Goal: Transaction & Acquisition: Obtain resource

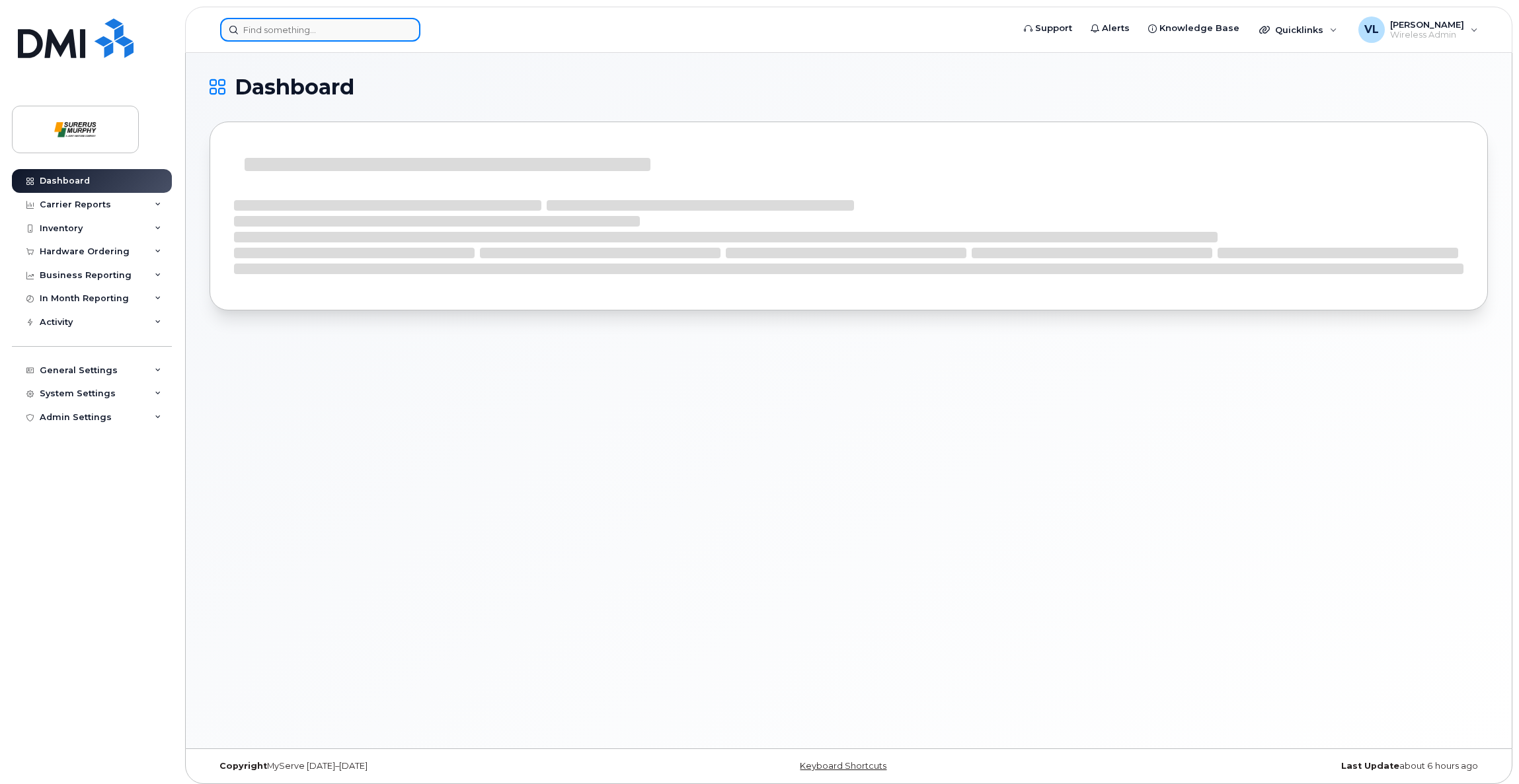
click at [292, 29] on input at bounding box center [320, 29] width 201 height 23
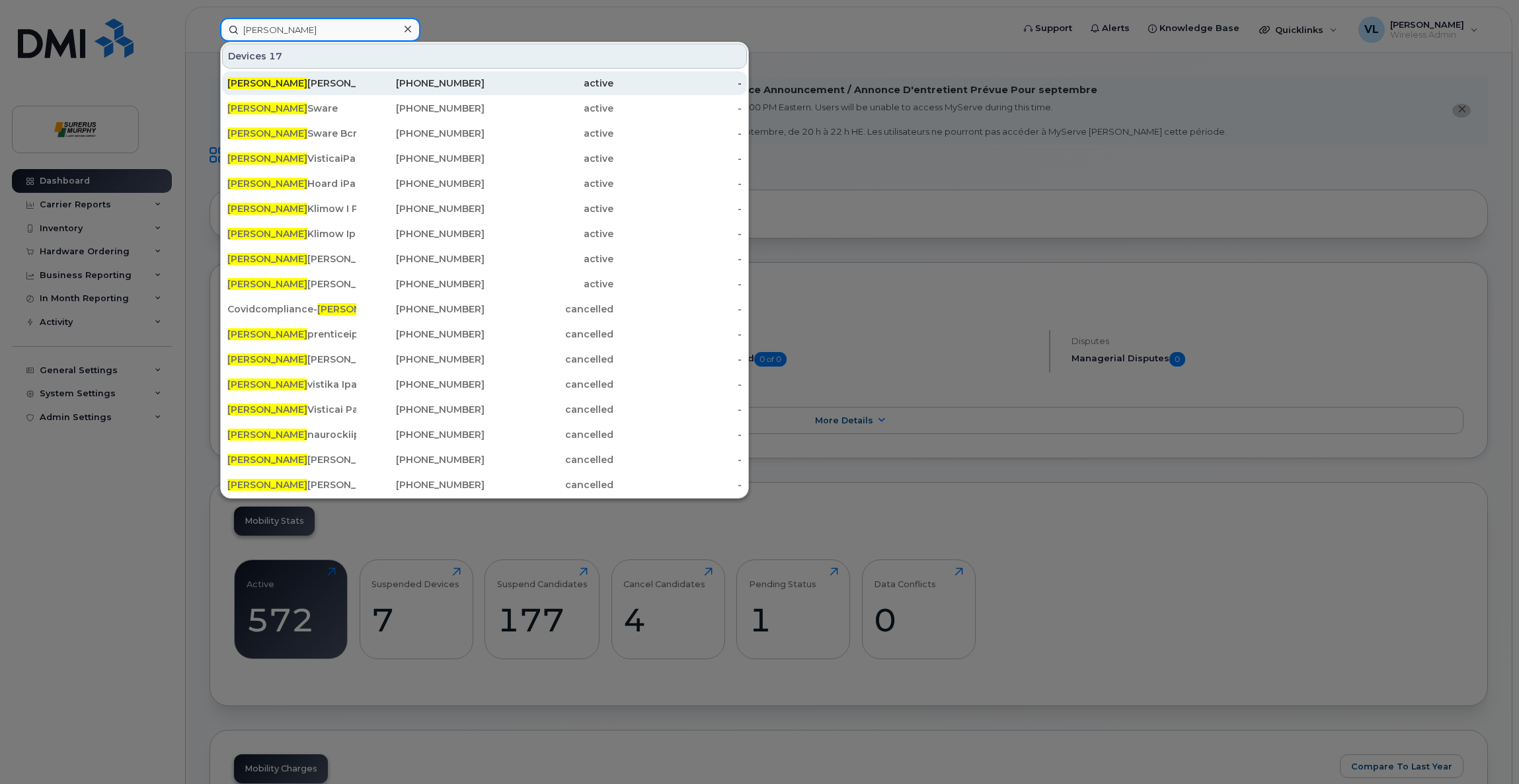
type input "jason"
click at [258, 80] on div "Jason Mc Elligott" at bounding box center [292, 83] width 129 height 13
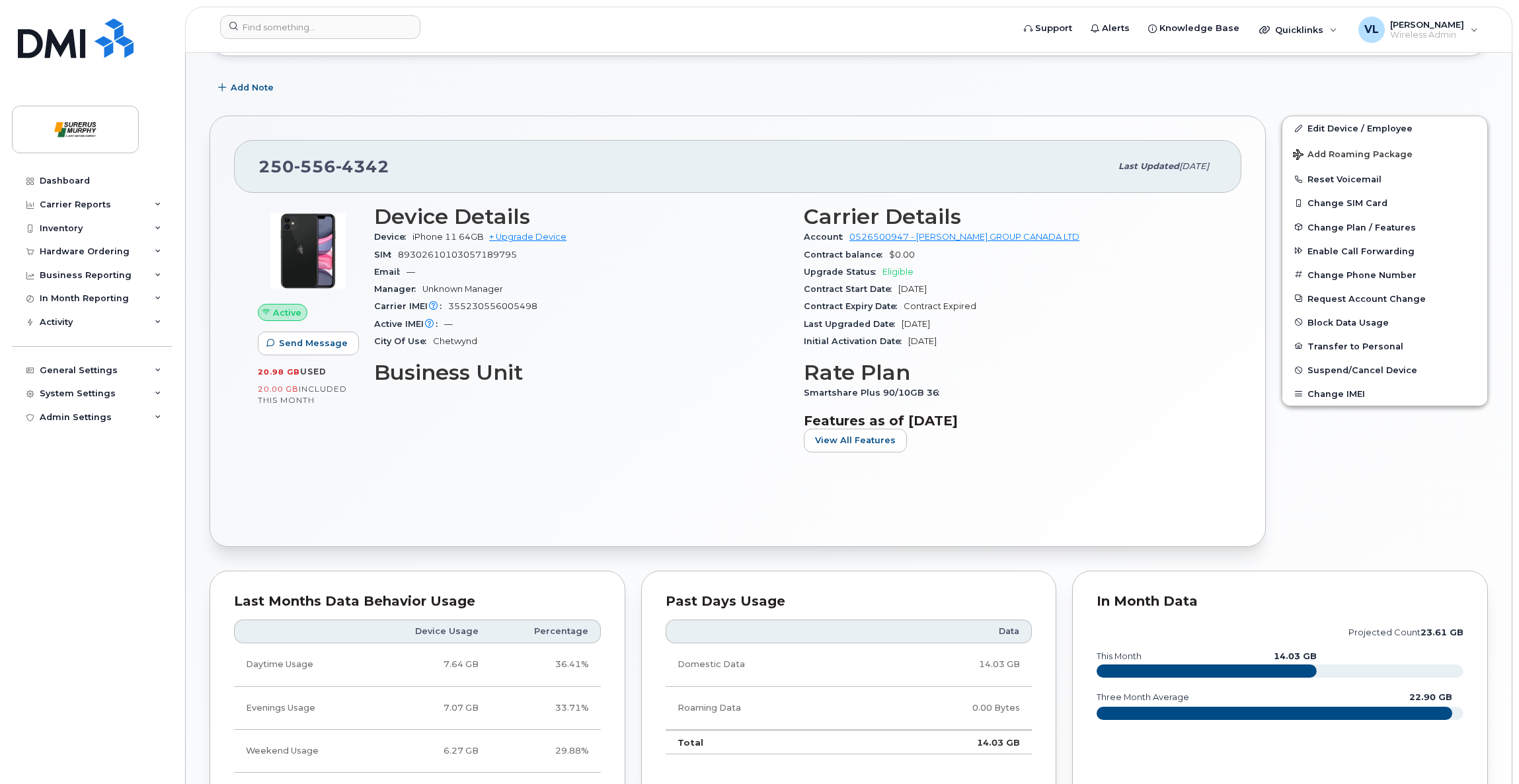
scroll to position [297, 0]
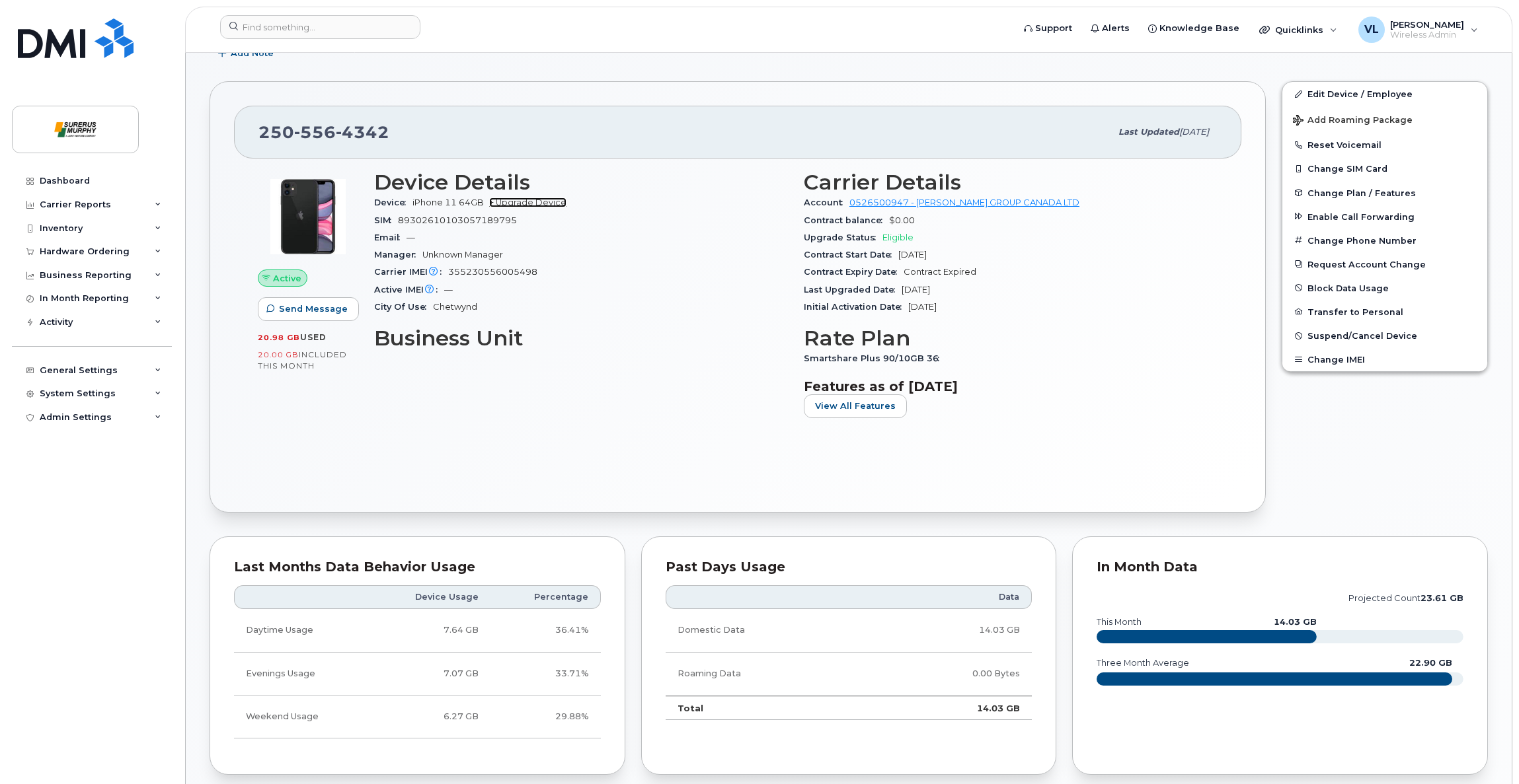
click at [542, 200] on link "+ Upgrade Device" at bounding box center [527, 203] width 77 height 10
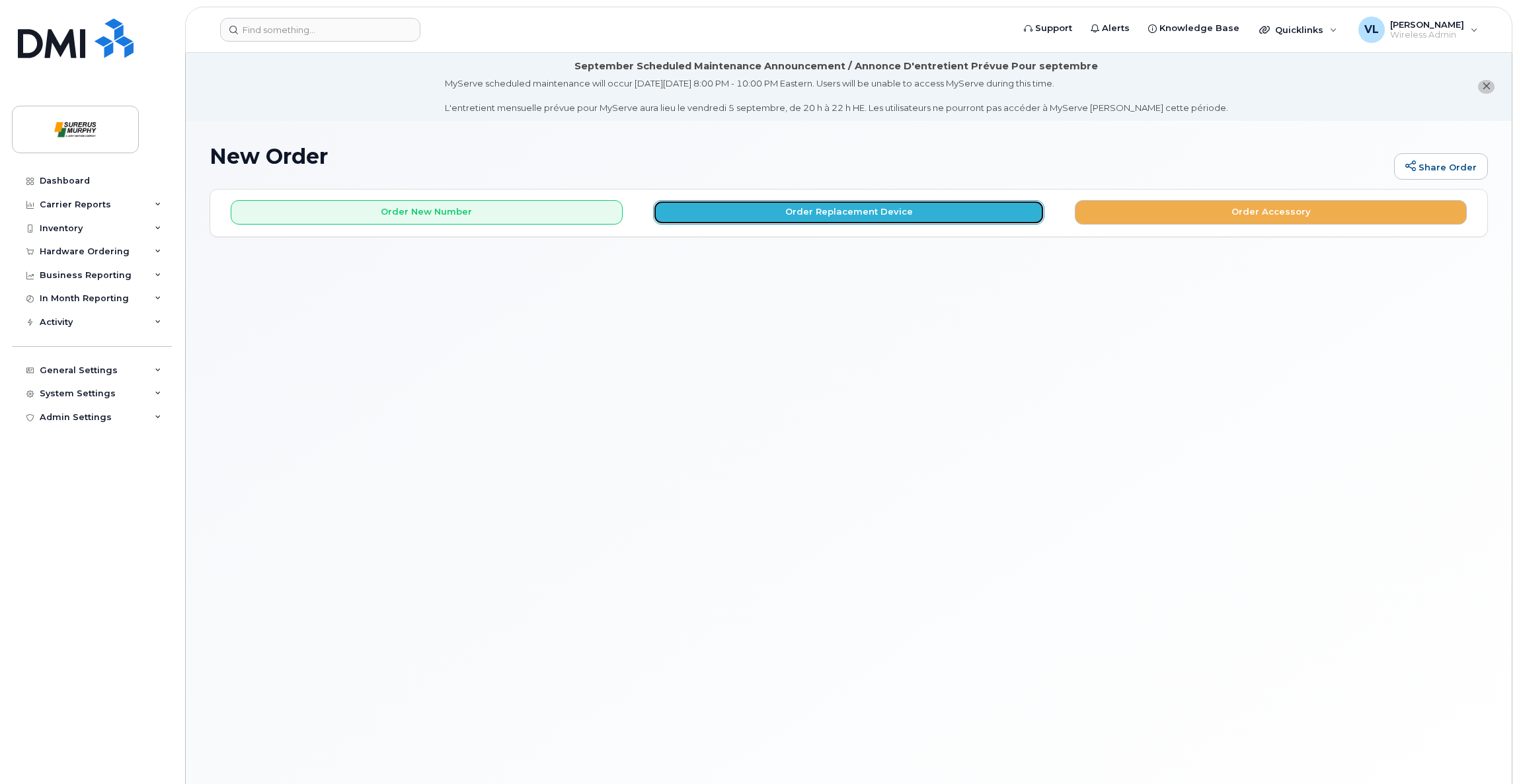
click at [870, 211] on button "Order Replacement Device" at bounding box center [849, 212] width 392 height 24
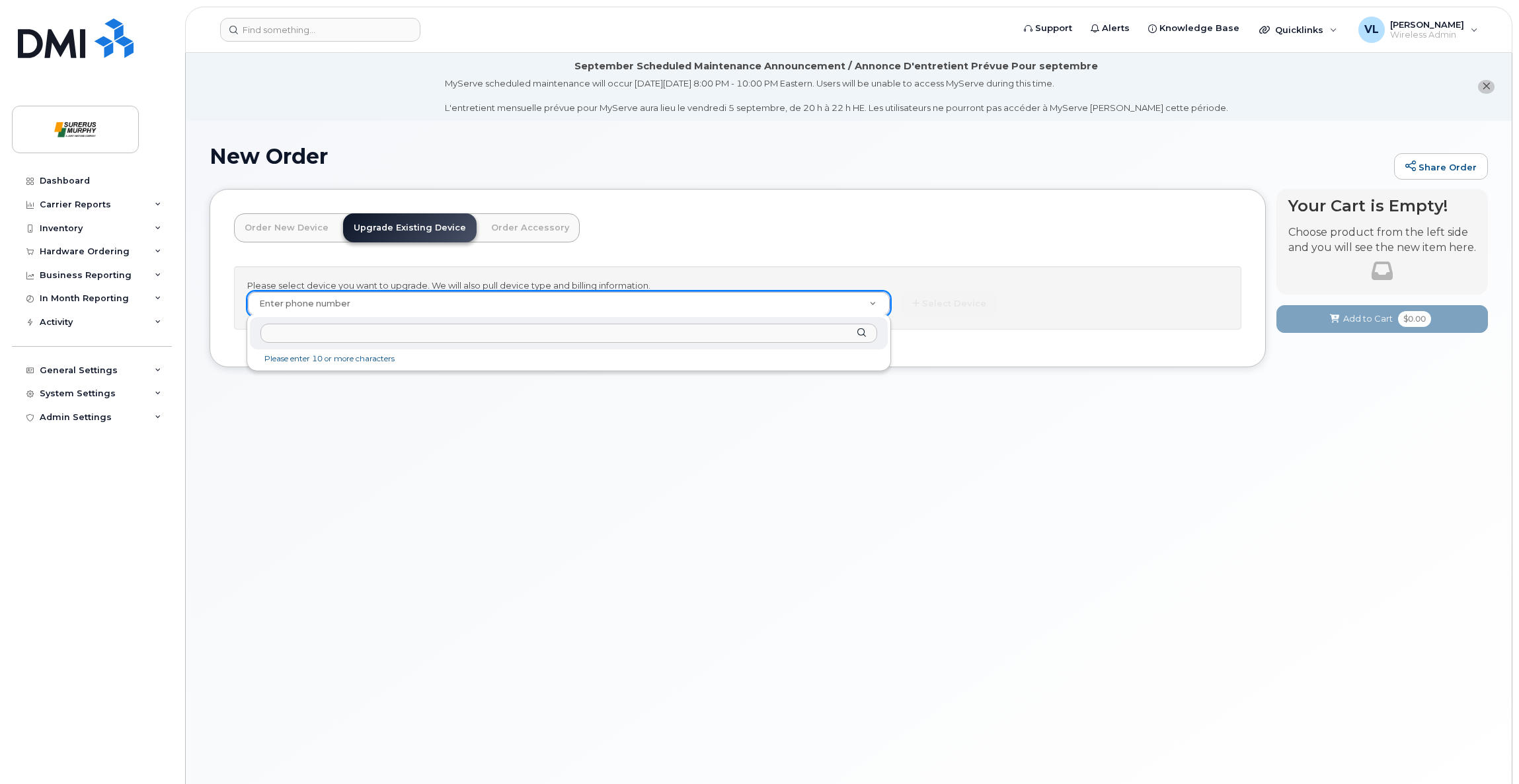
click at [362, 334] on input "text" at bounding box center [569, 333] width 617 height 19
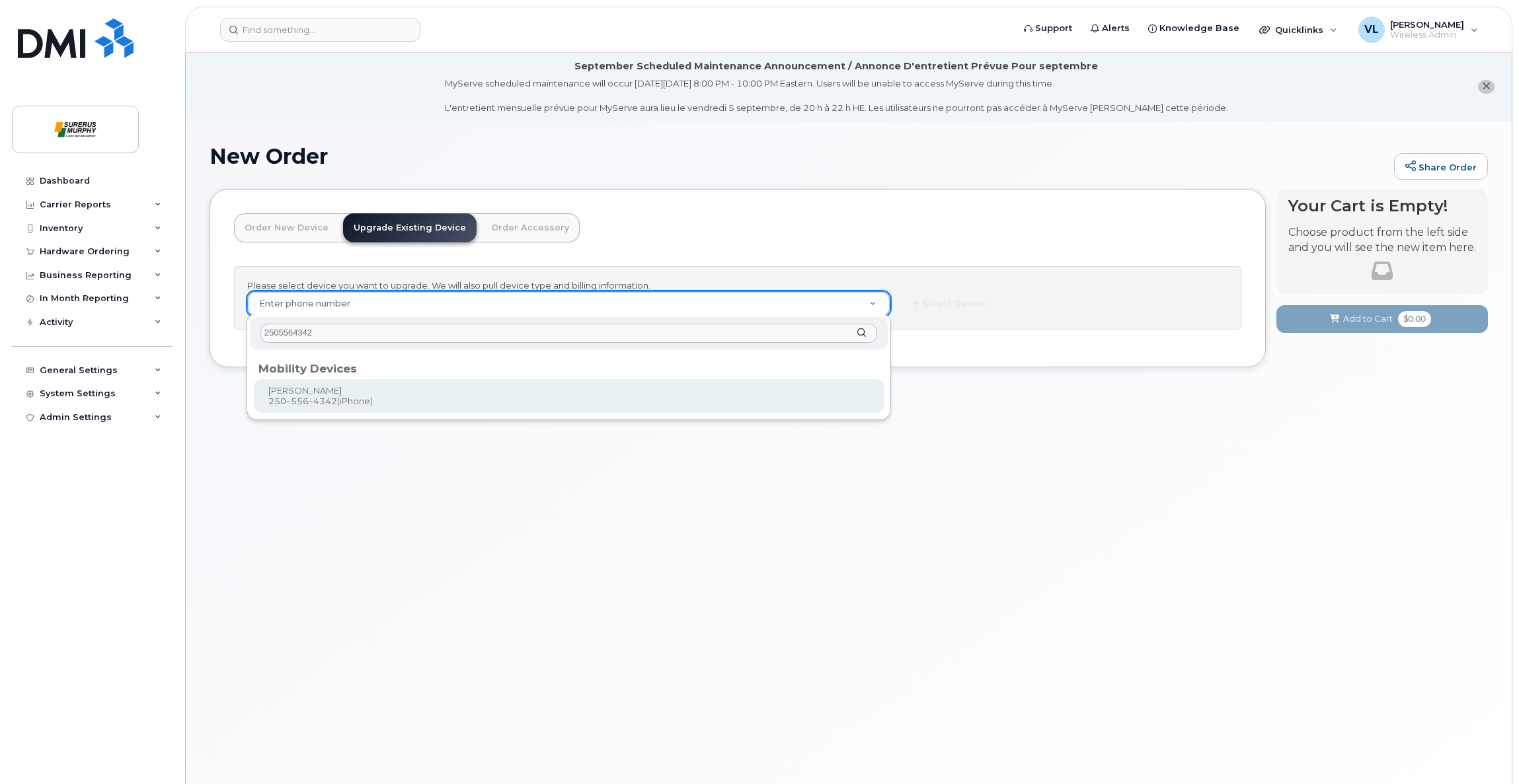
type input "2505564342"
type input "816362"
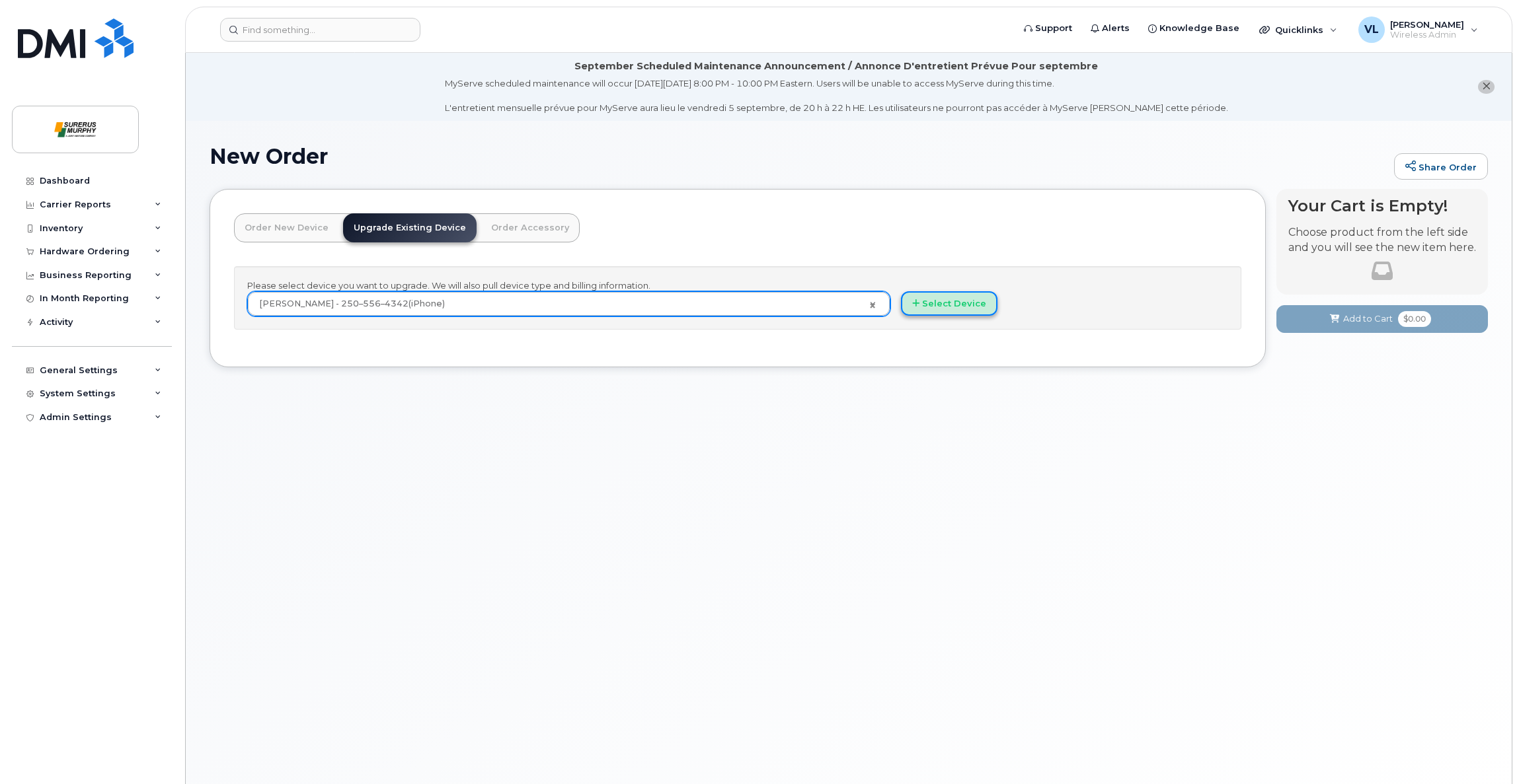
click at [970, 301] on button "Select Device" at bounding box center [949, 303] width 96 height 24
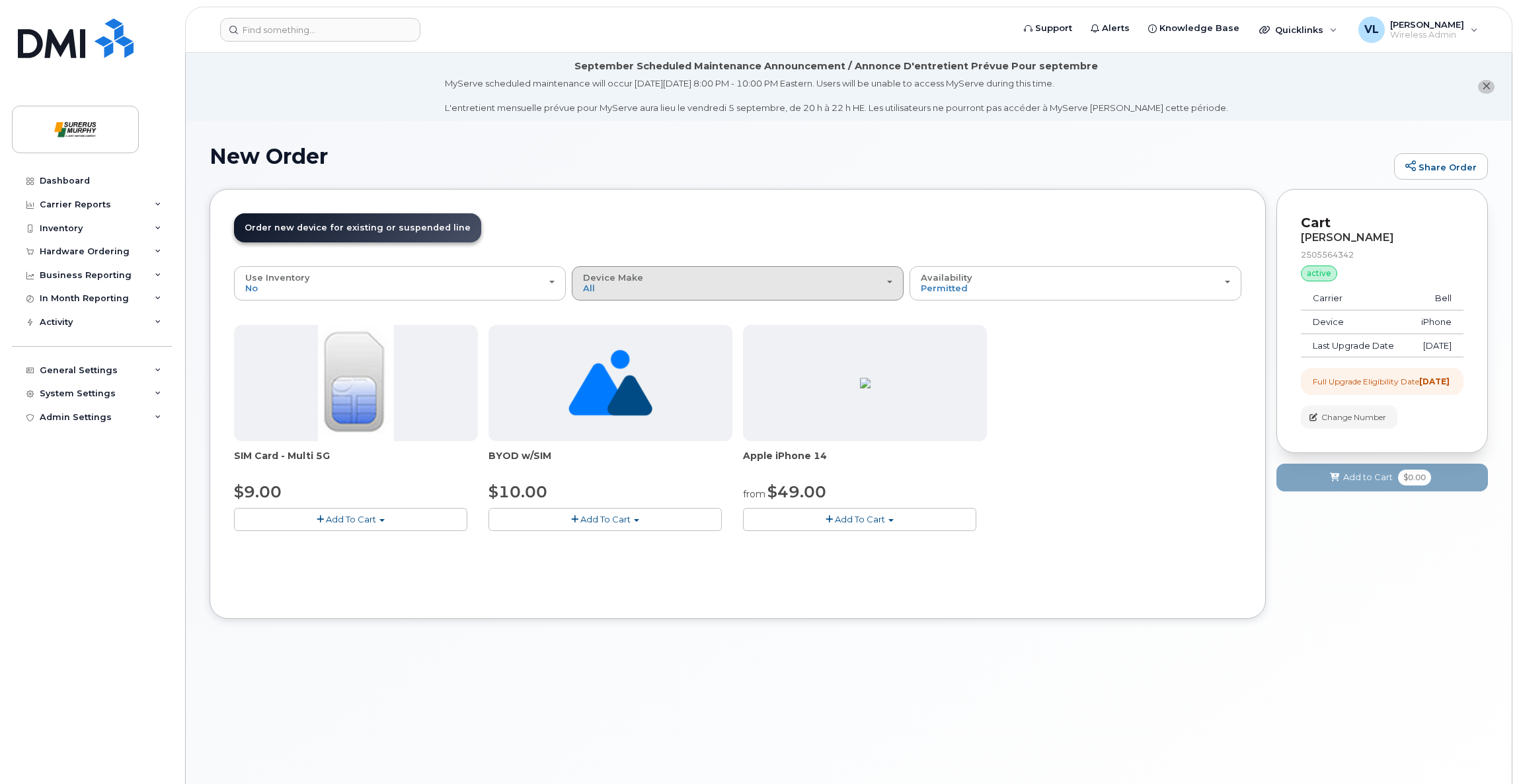
click at [638, 288] on div "Device Make All iPhone Unknown" at bounding box center [737, 283] width 309 height 21
click at [617, 341] on label "iPhone" at bounding box center [599, 342] width 48 height 16
click at [0, 0] on input "iPhone" at bounding box center [0, 0] width 0 height 0
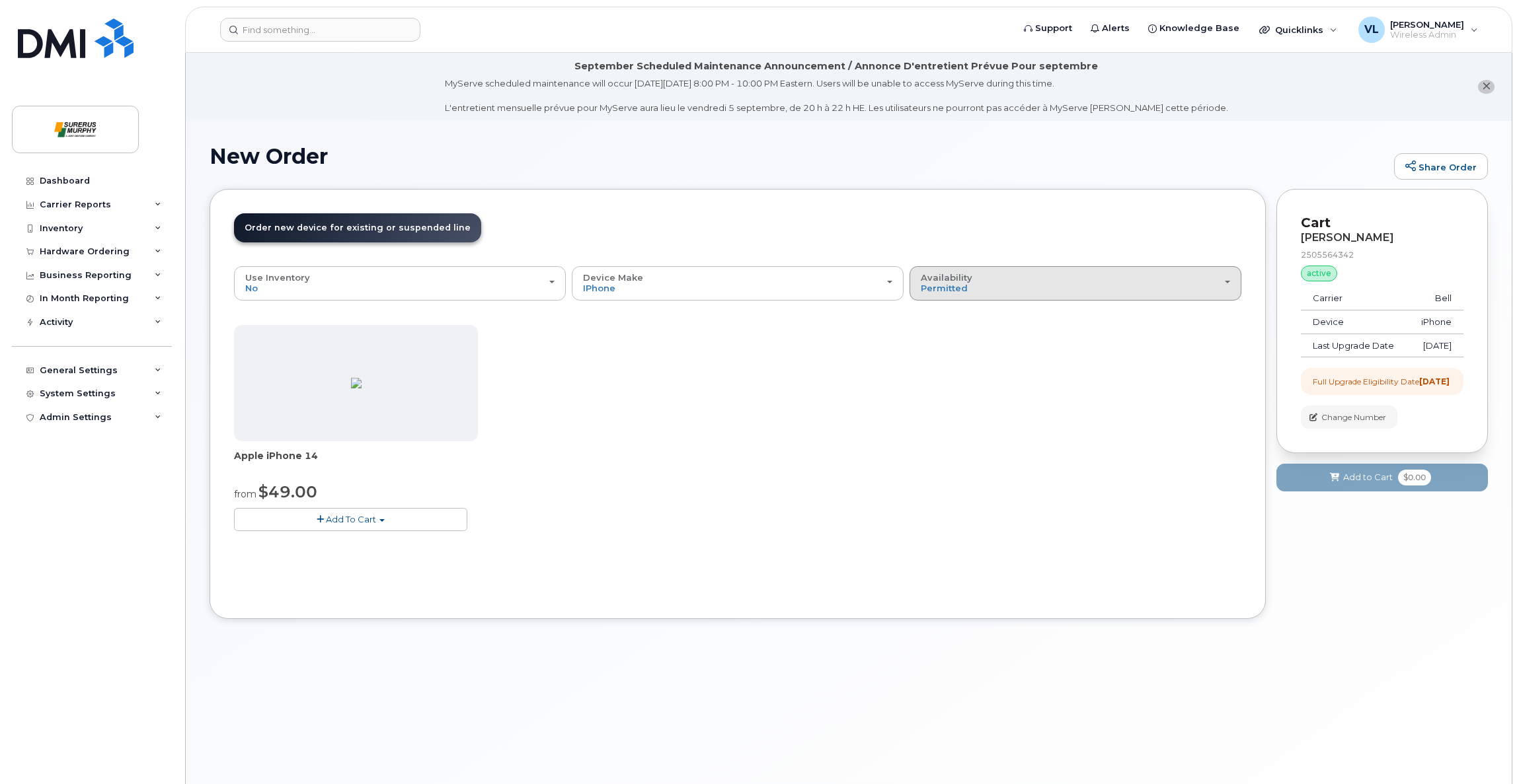
click at [995, 276] on div "Availability Permitted All" at bounding box center [1075, 283] width 309 height 21
click at [942, 335] on div "All" at bounding box center [1075, 335] width 325 height 16
click at [979, 280] on div "Availability Permitted All" at bounding box center [1075, 283] width 309 height 21
click at [930, 337] on label "All" at bounding box center [927, 335] width 28 height 16
click at [0, 0] on input "All" at bounding box center [0, 0] width 0 height 0
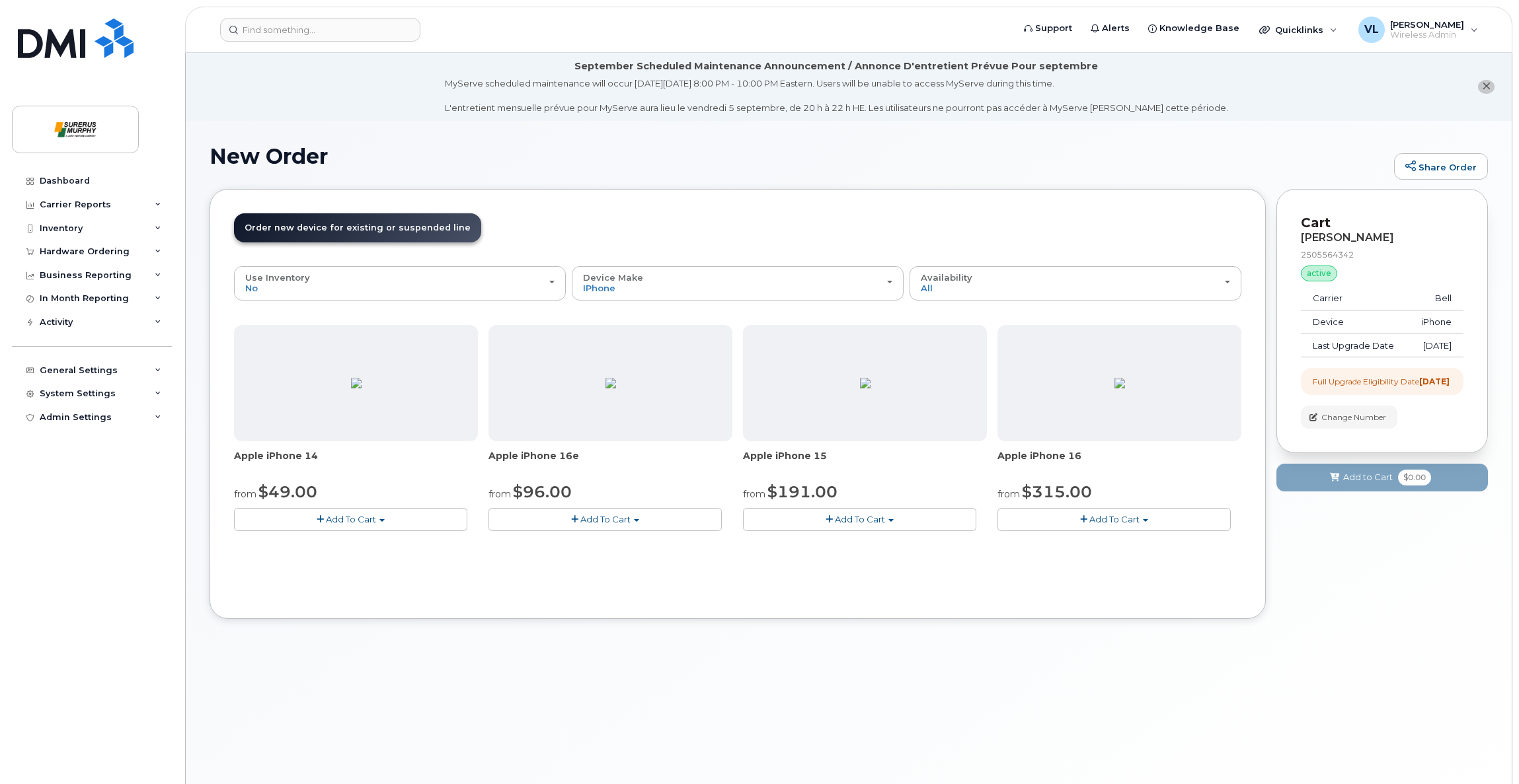
click at [805, 421] on div at bounding box center [865, 383] width 244 height 116
click at [870, 378] on img at bounding box center [865, 383] width 10 height 10
click at [886, 273] on div "Device Make All Aircard Android Cell Phone iPhone Tablet Unknown" at bounding box center [737, 283] width 309 height 21
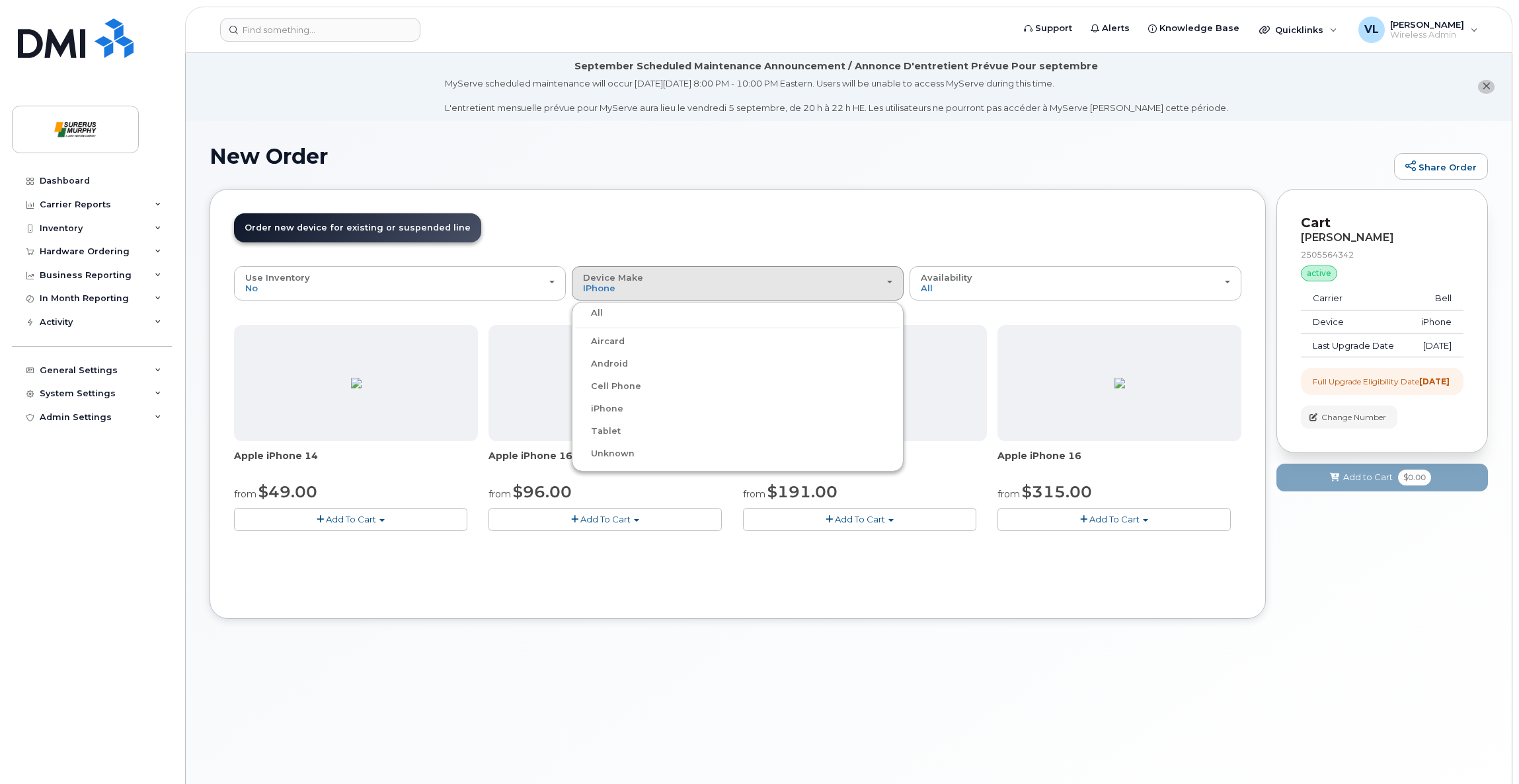
click at [618, 360] on label "Android" at bounding box center [602, 364] width 53 height 16
click at [0, 0] on input "Android" at bounding box center [0, 0] width 0 height 0
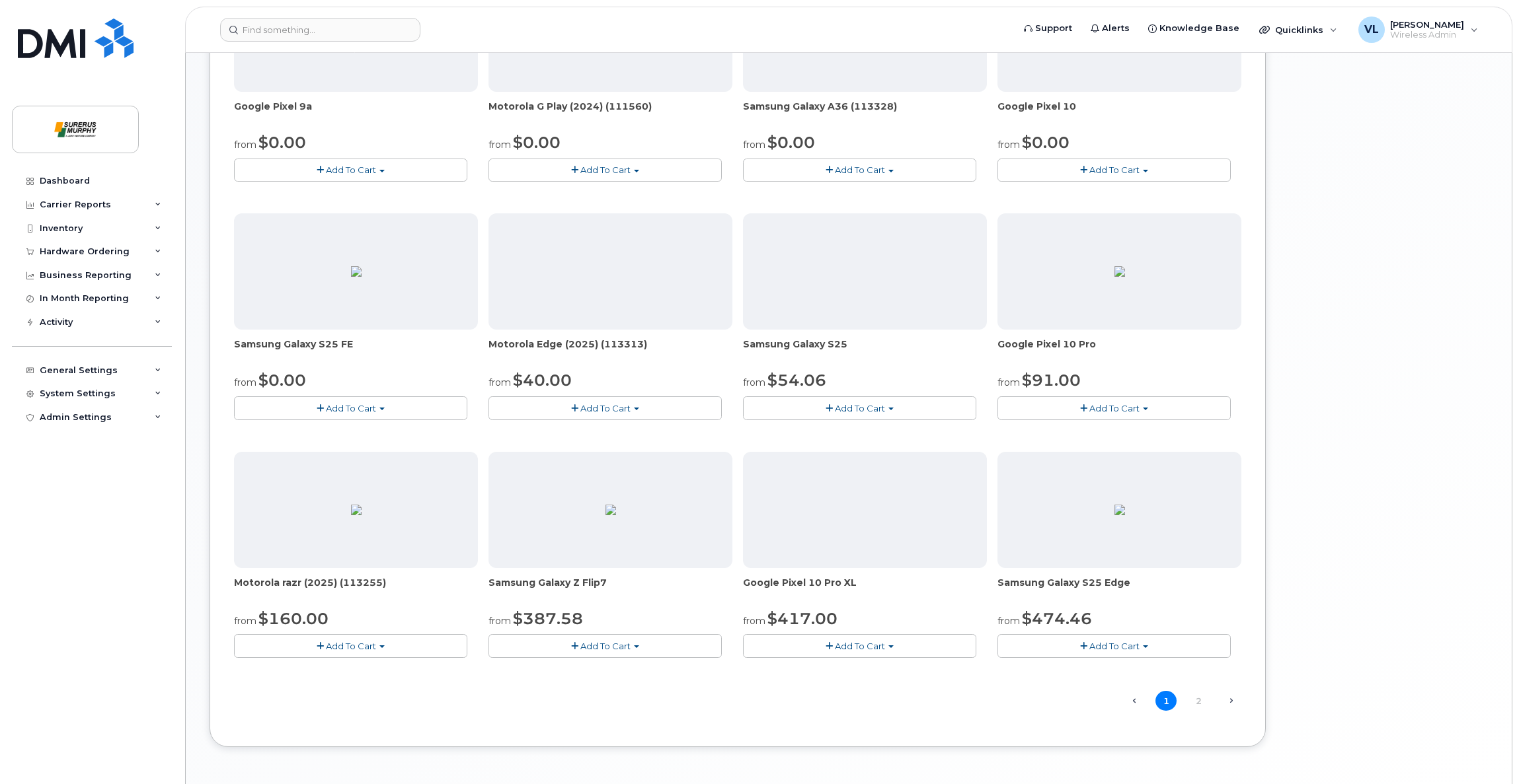
scroll to position [632, 0]
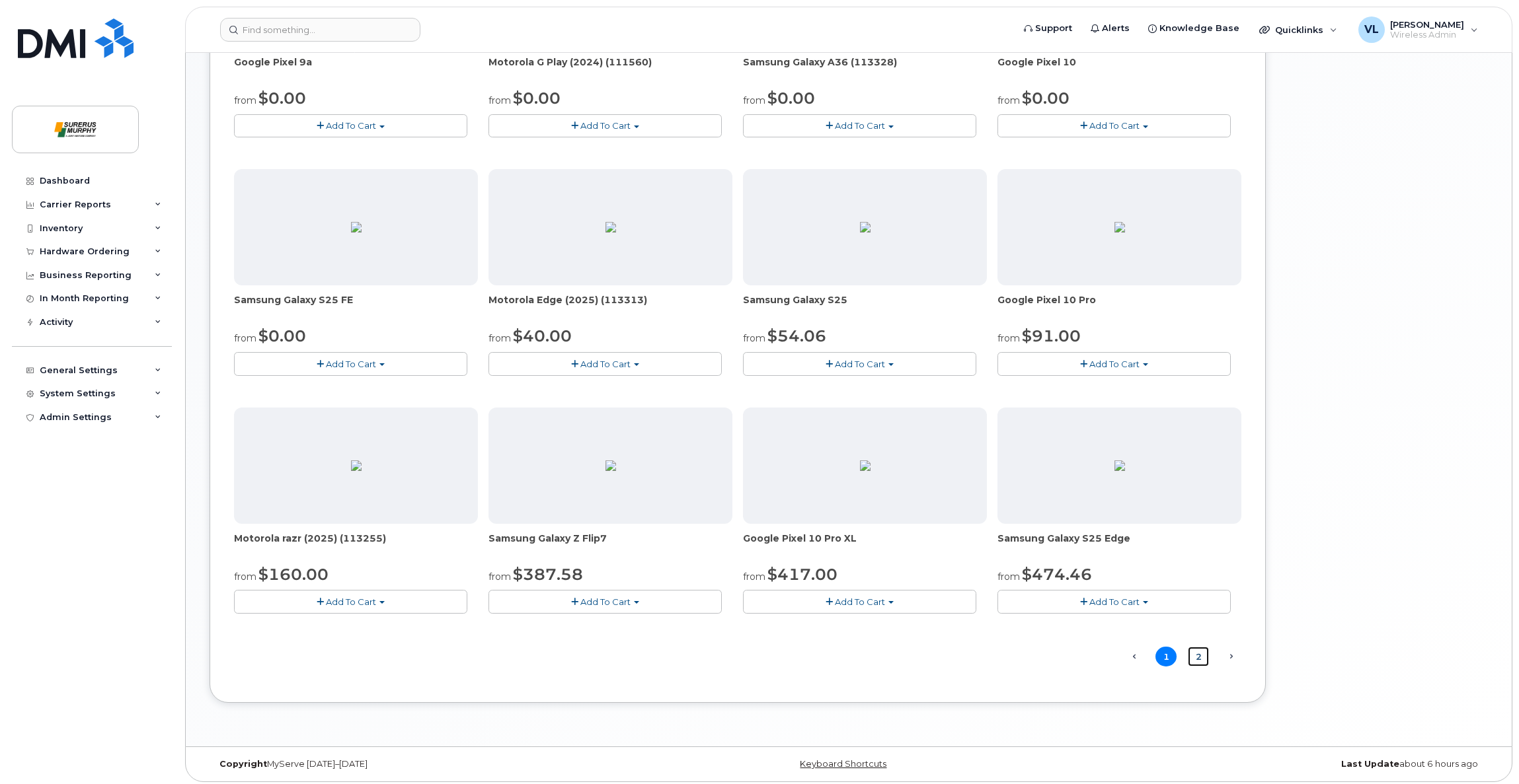
click at [1203, 652] on link "2" at bounding box center [1199, 657] width 21 height 21
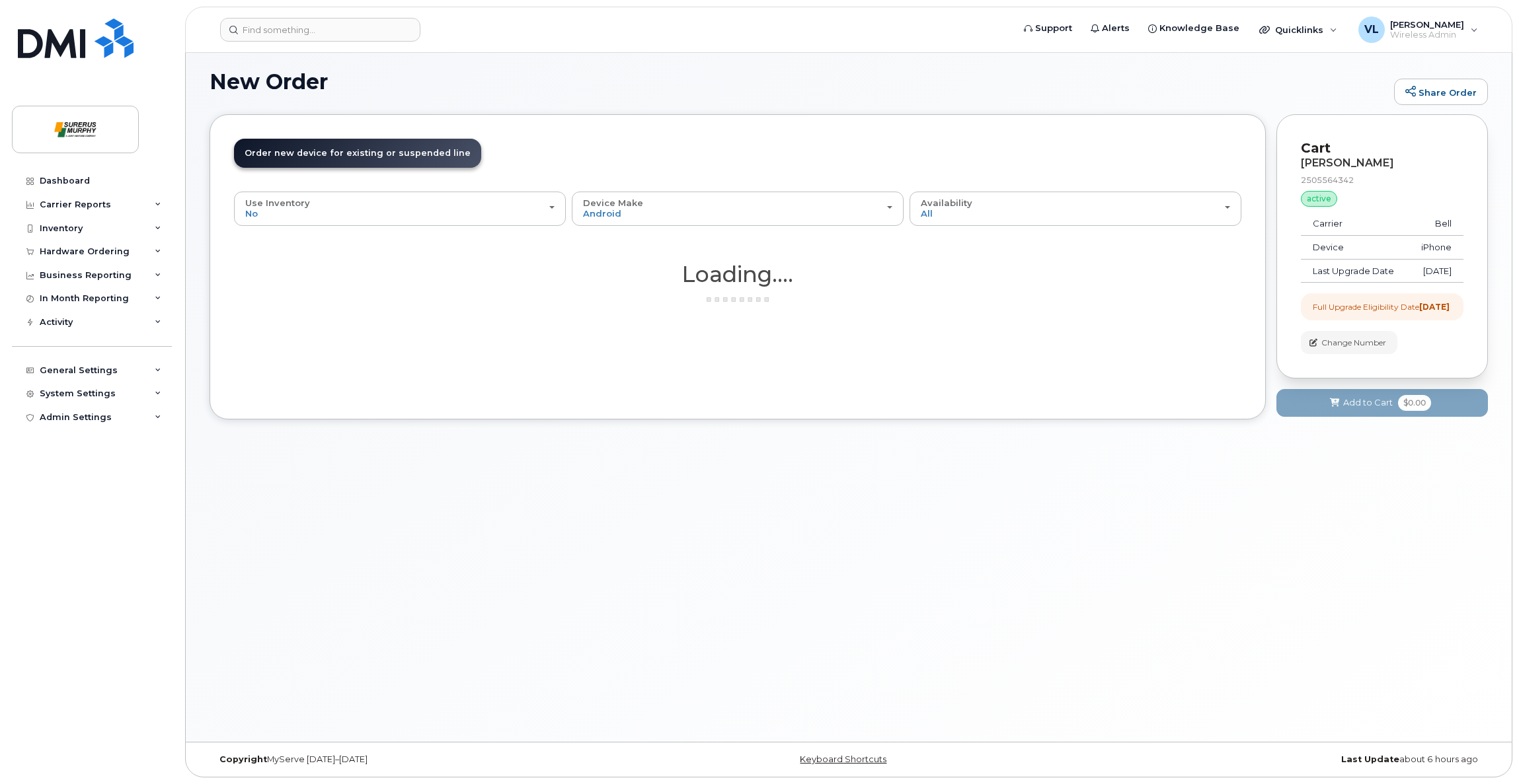
scroll to position [73, 0]
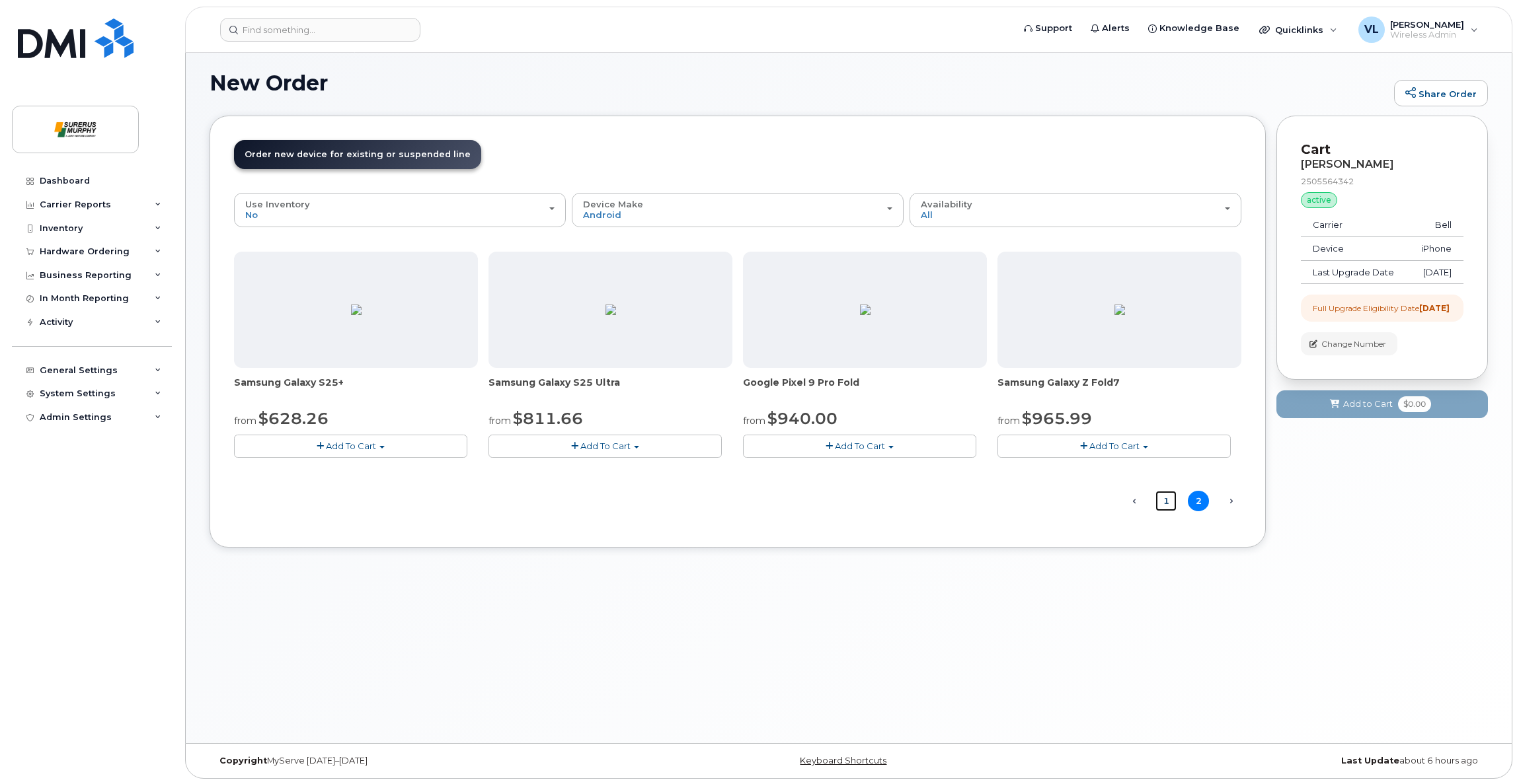
click at [1166, 496] on link "1" at bounding box center [1166, 501] width 21 height 21
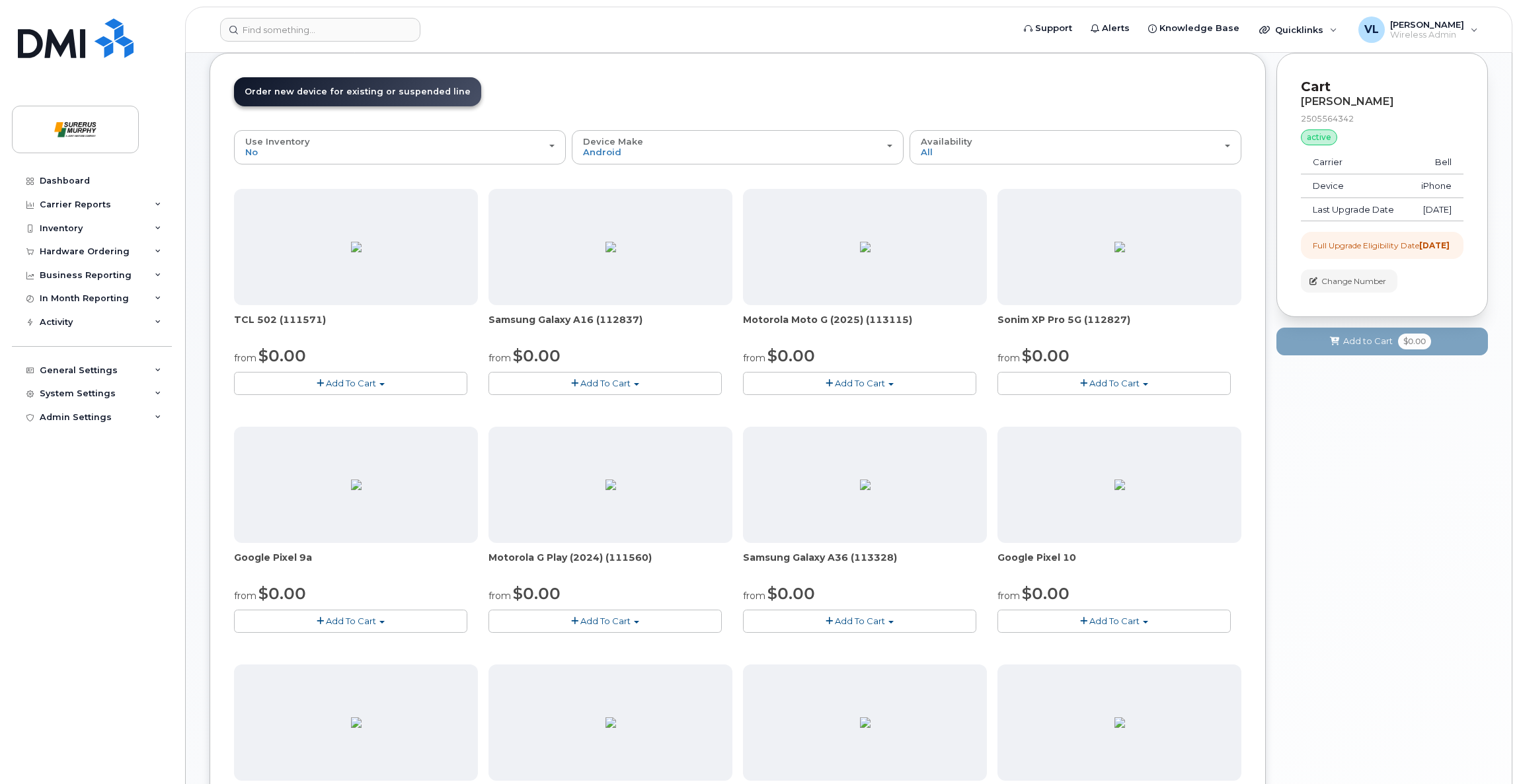
scroll to position [0, 0]
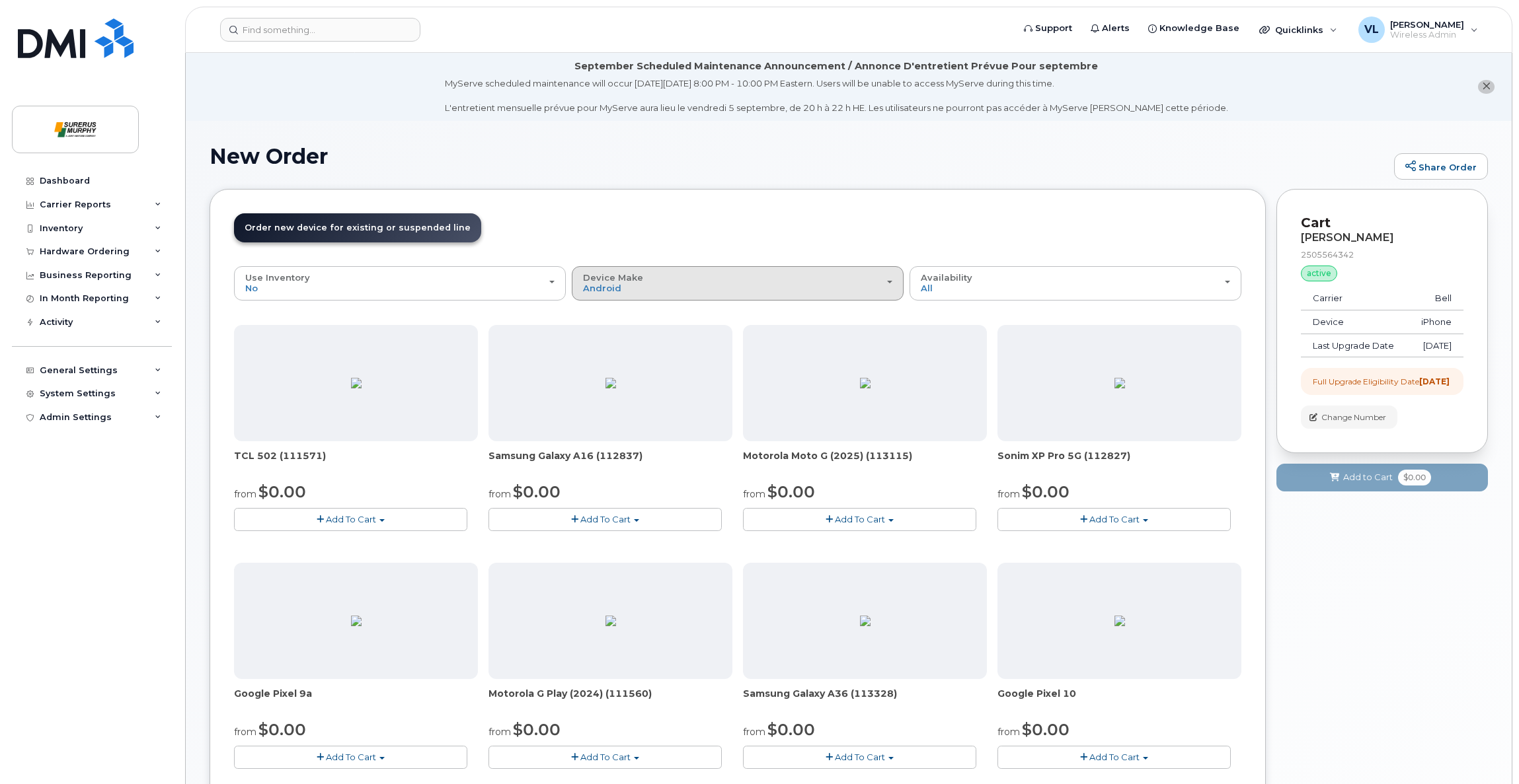
click at [809, 275] on div "Device Make All Aircard Android Cell Phone iPhone Tablet Unknown" at bounding box center [737, 283] width 309 height 21
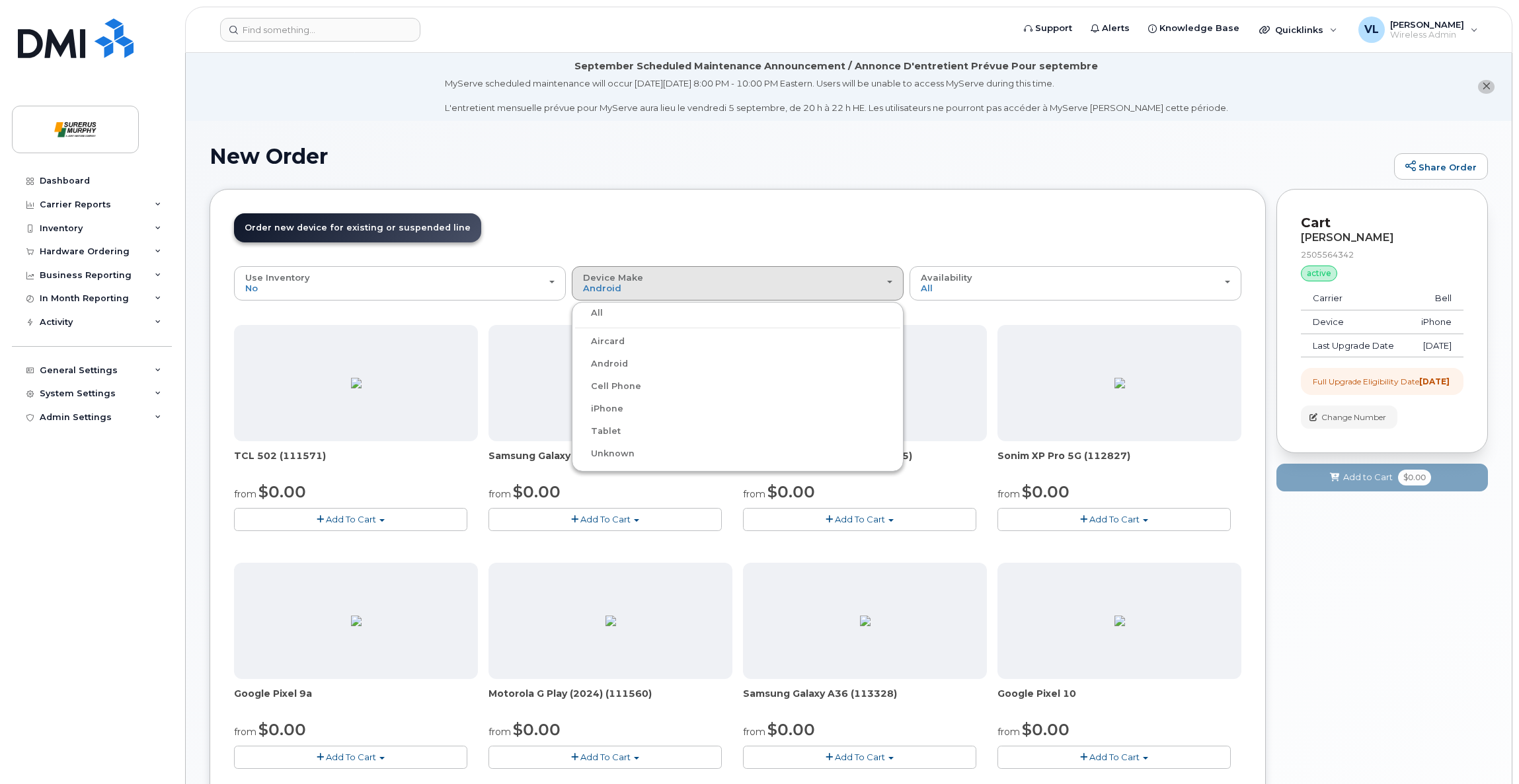
click at [629, 385] on label "Cell Phone" at bounding box center [608, 387] width 66 height 16
click at [0, 0] on input "Cell Phone" at bounding box center [0, 0] width 0 height 0
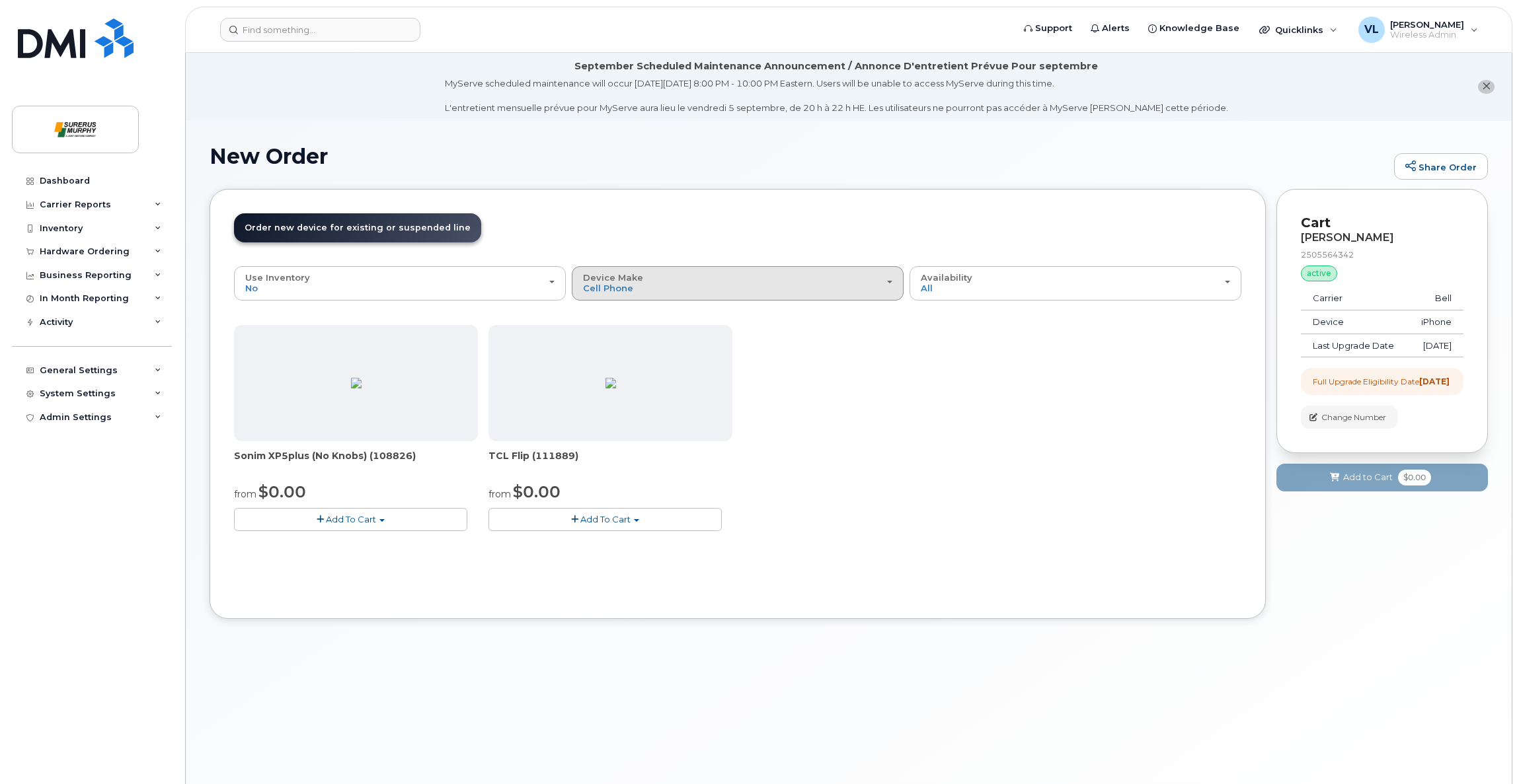
click at [718, 297] on button "Device Make All Aircard Android Cell Phone iPhone Tablet Unknown" at bounding box center [738, 283] width 332 height 35
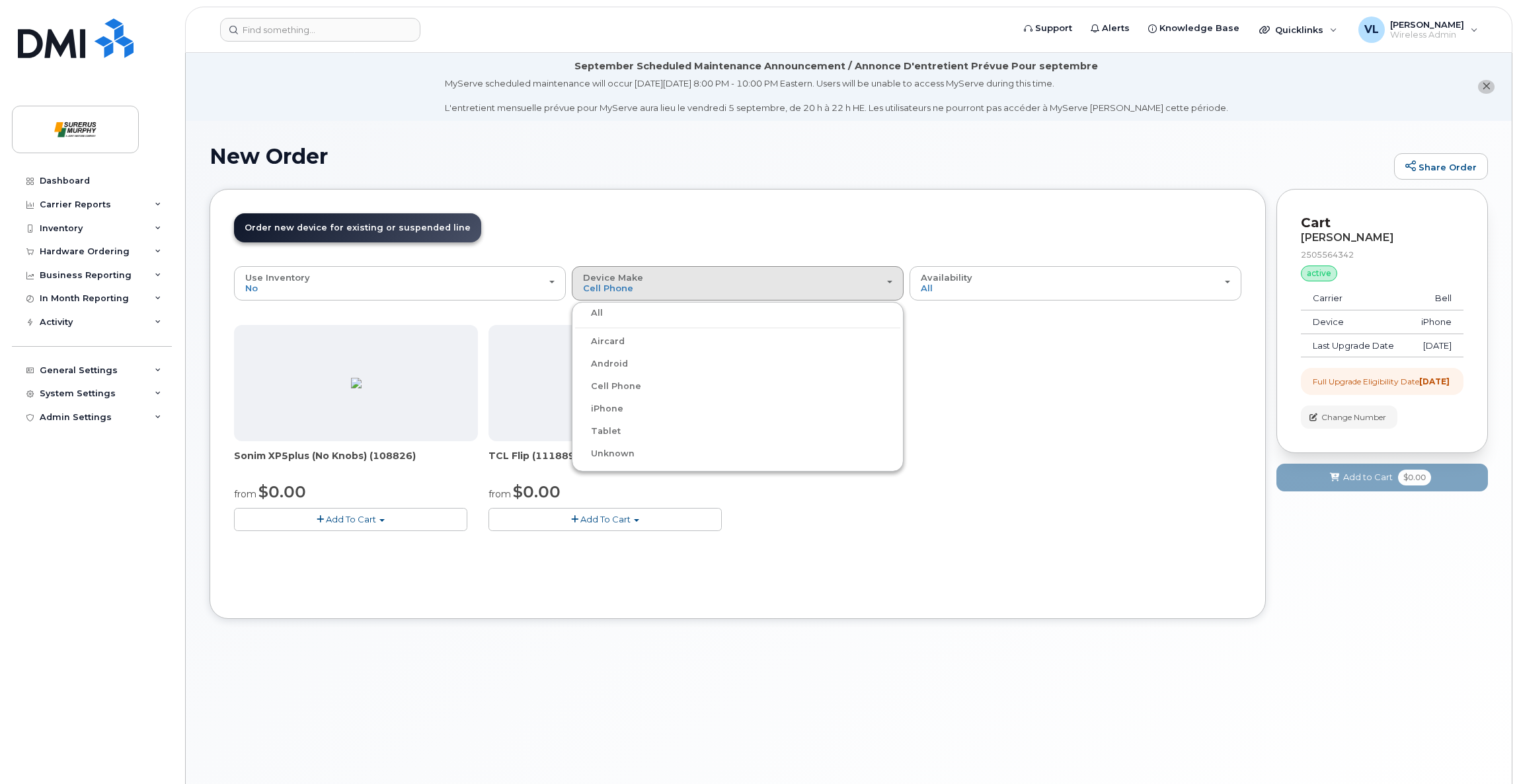
click at [627, 451] on label "Unknown" at bounding box center [605, 454] width 59 height 16
click at [0, 0] on input "Unknown" at bounding box center [0, 0] width 0 height 0
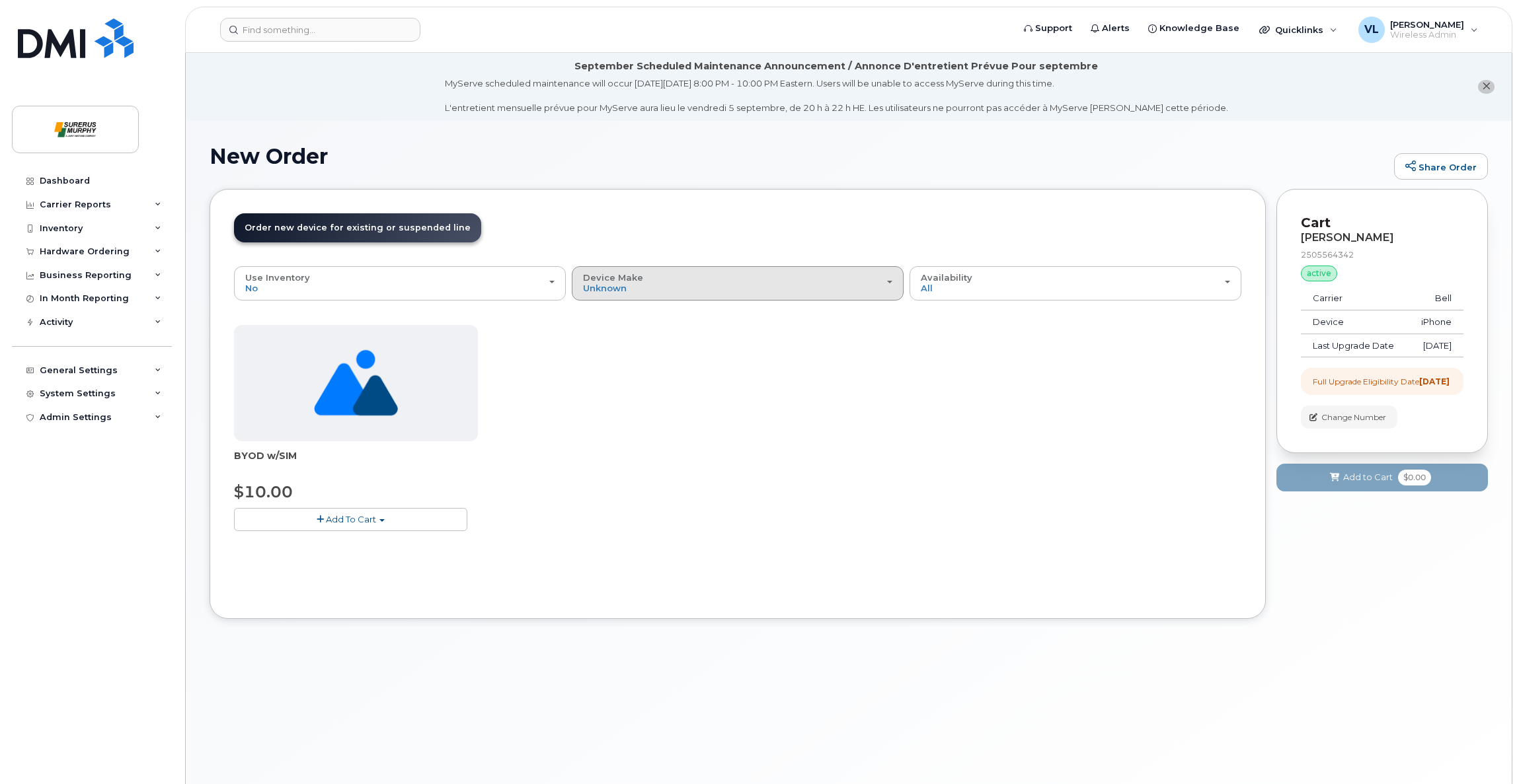
click at [689, 291] on div "Device Make All Aircard Android Cell Phone iPhone Tablet Unknown" at bounding box center [737, 283] width 309 height 21
click at [646, 410] on div "iPhone" at bounding box center [737, 409] width 325 height 16
click at [685, 285] on div "Device Make All Aircard Android Cell Phone iPhone Tablet Unknown" at bounding box center [737, 283] width 309 height 21
click at [613, 404] on label "iPhone" at bounding box center [599, 409] width 48 height 16
click at [0, 0] on input "iPhone" at bounding box center [0, 0] width 0 height 0
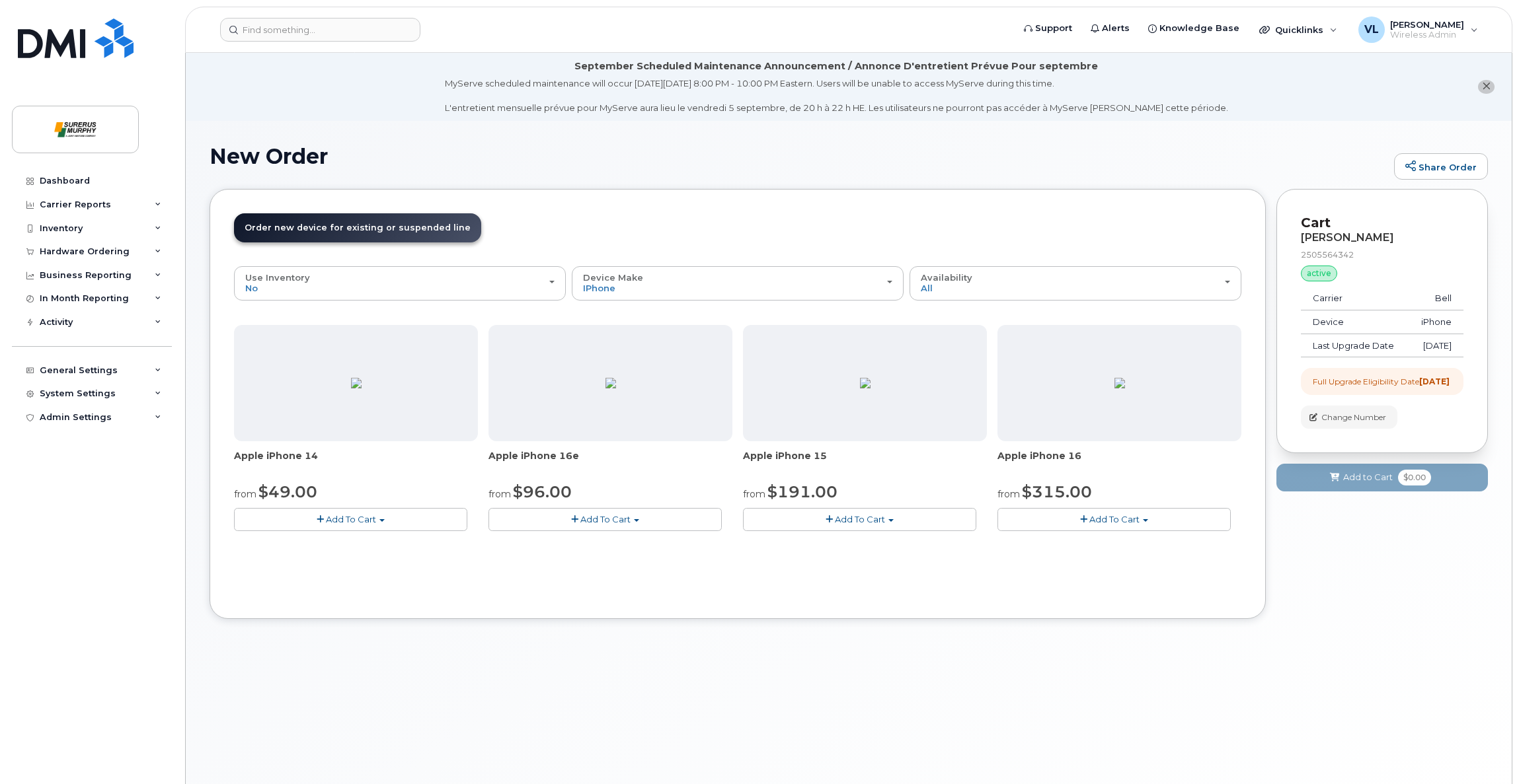
click at [860, 388] on img at bounding box center [865, 383] width 10 height 10
